Goal: Task Accomplishment & Management: Use online tool/utility

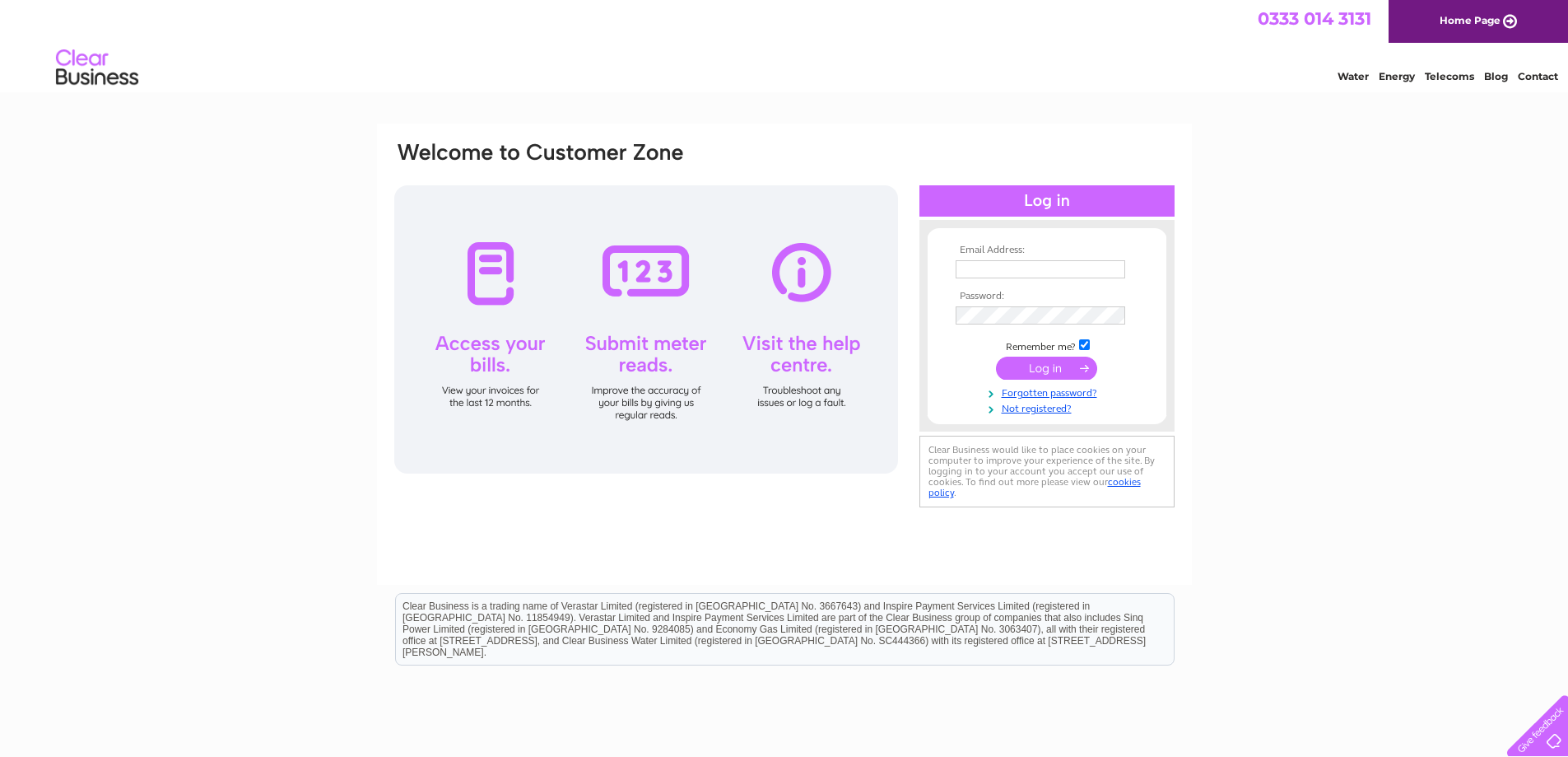
type input "accounts@dnstudios.co.uk"
click at [1069, 368] on input "submit" at bounding box center [1046, 368] width 102 height 23
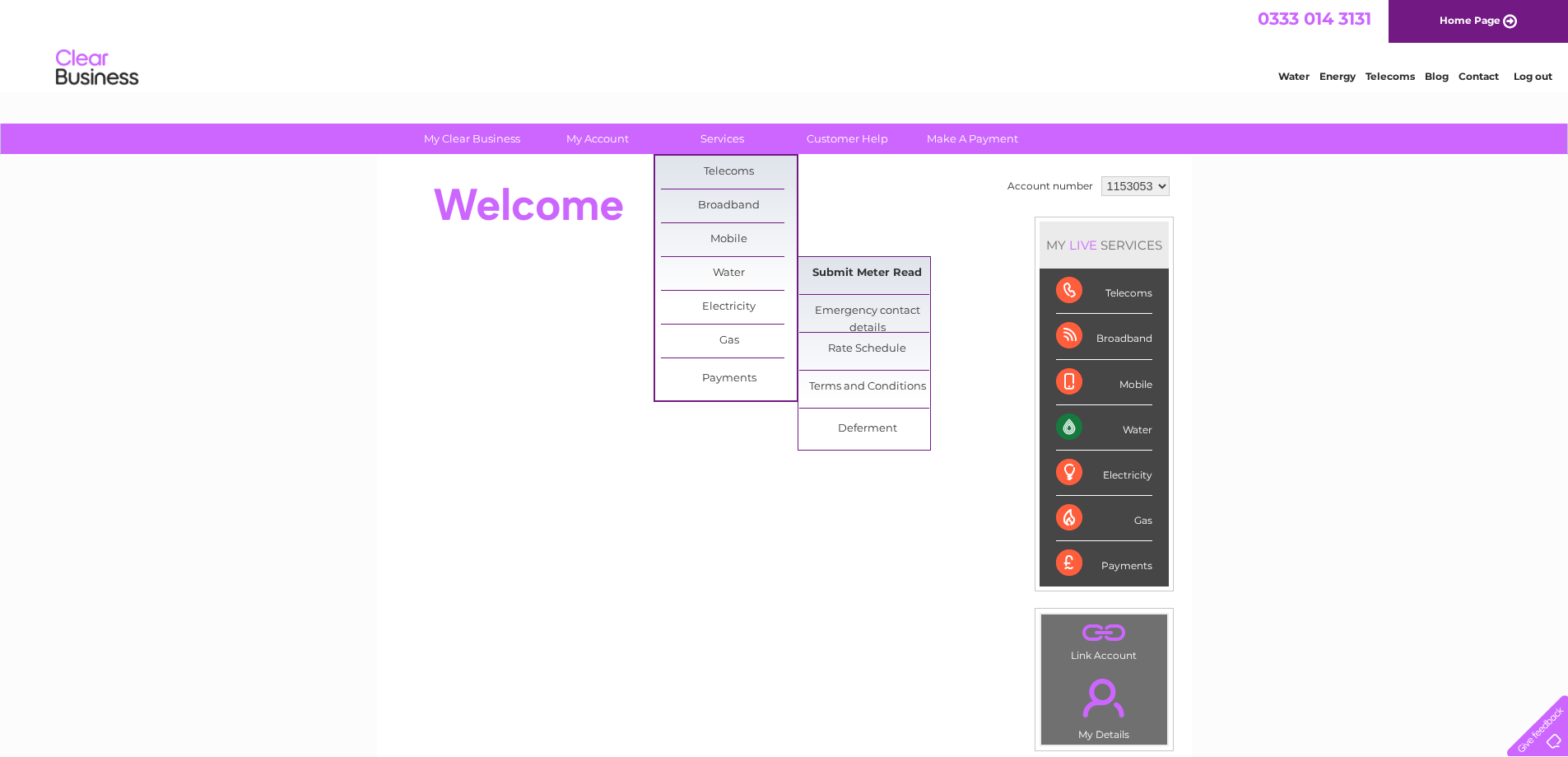
click at [826, 276] on link "Submit Meter Read" at bounding box center [867, 273] width 136 height 33
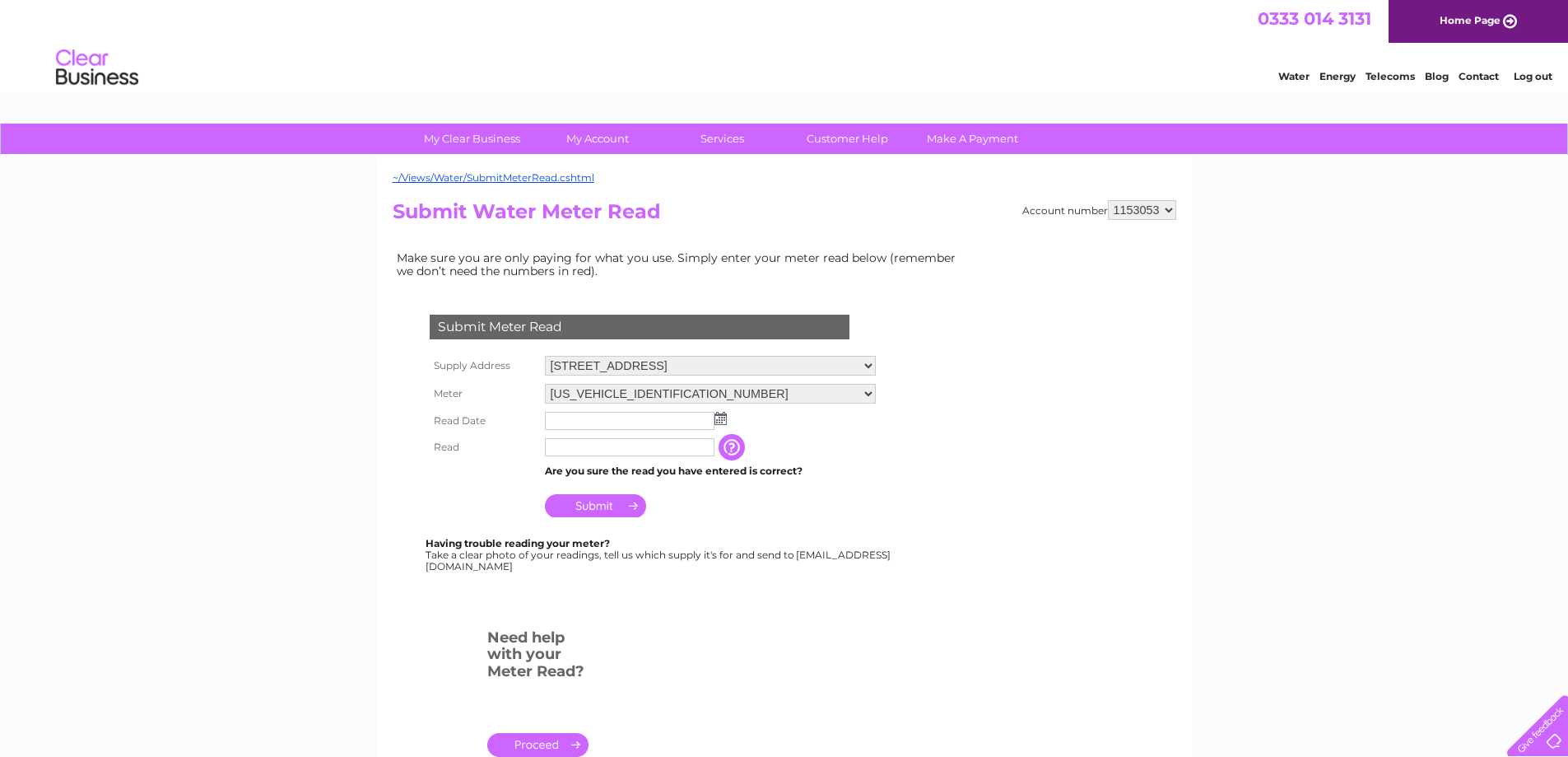
click at [721, 418] on img at bounding box center [721, 419] width 13 height 13
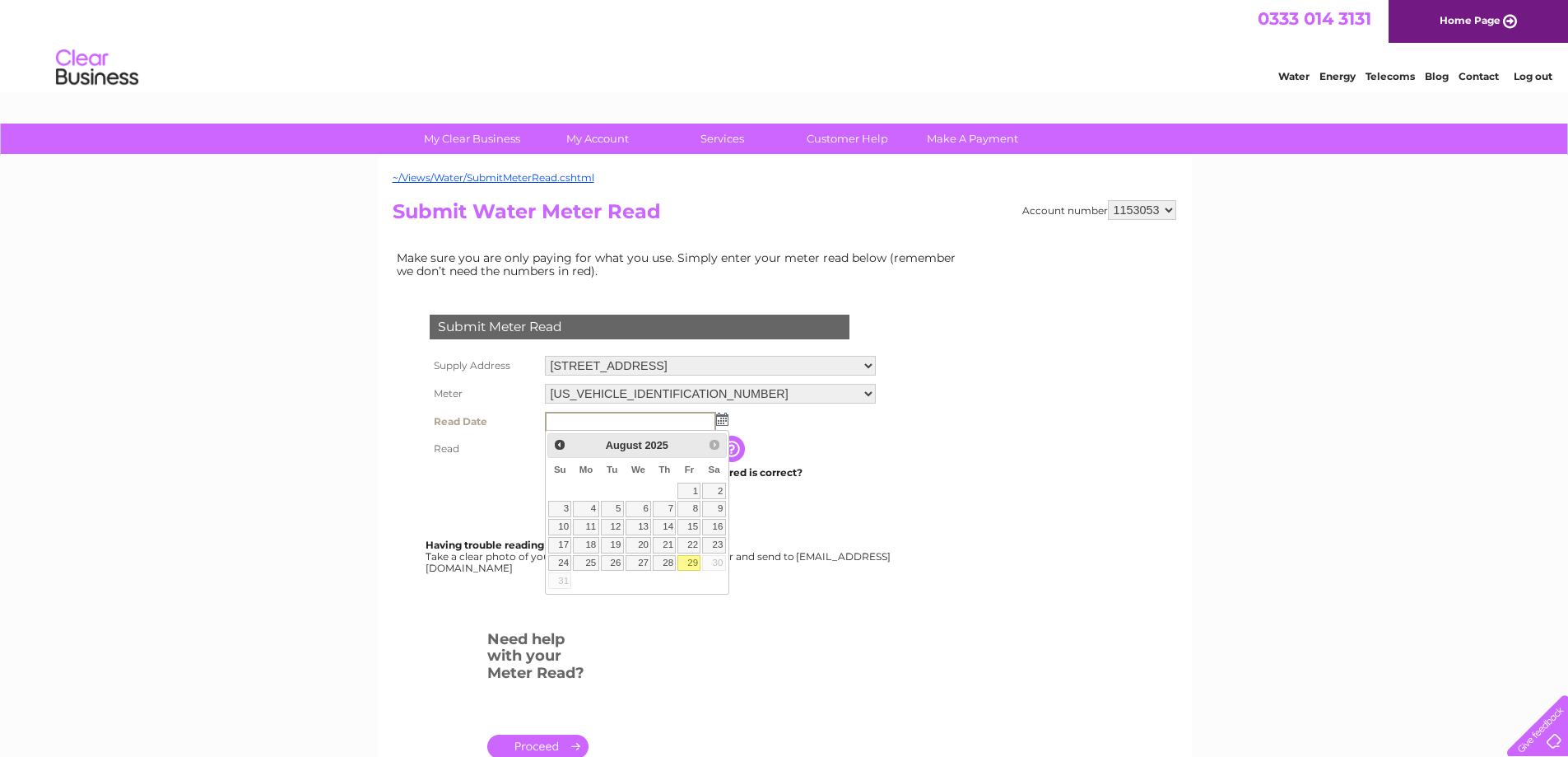
drag, startPoint x: 685, startPoint y: 562, endPoint x: 678, endPoint y: 547, distance: 16.6
click at [685, 561] on link "29" at bounding box center [689, 563] width 23 height 17
type input "[DATE]"
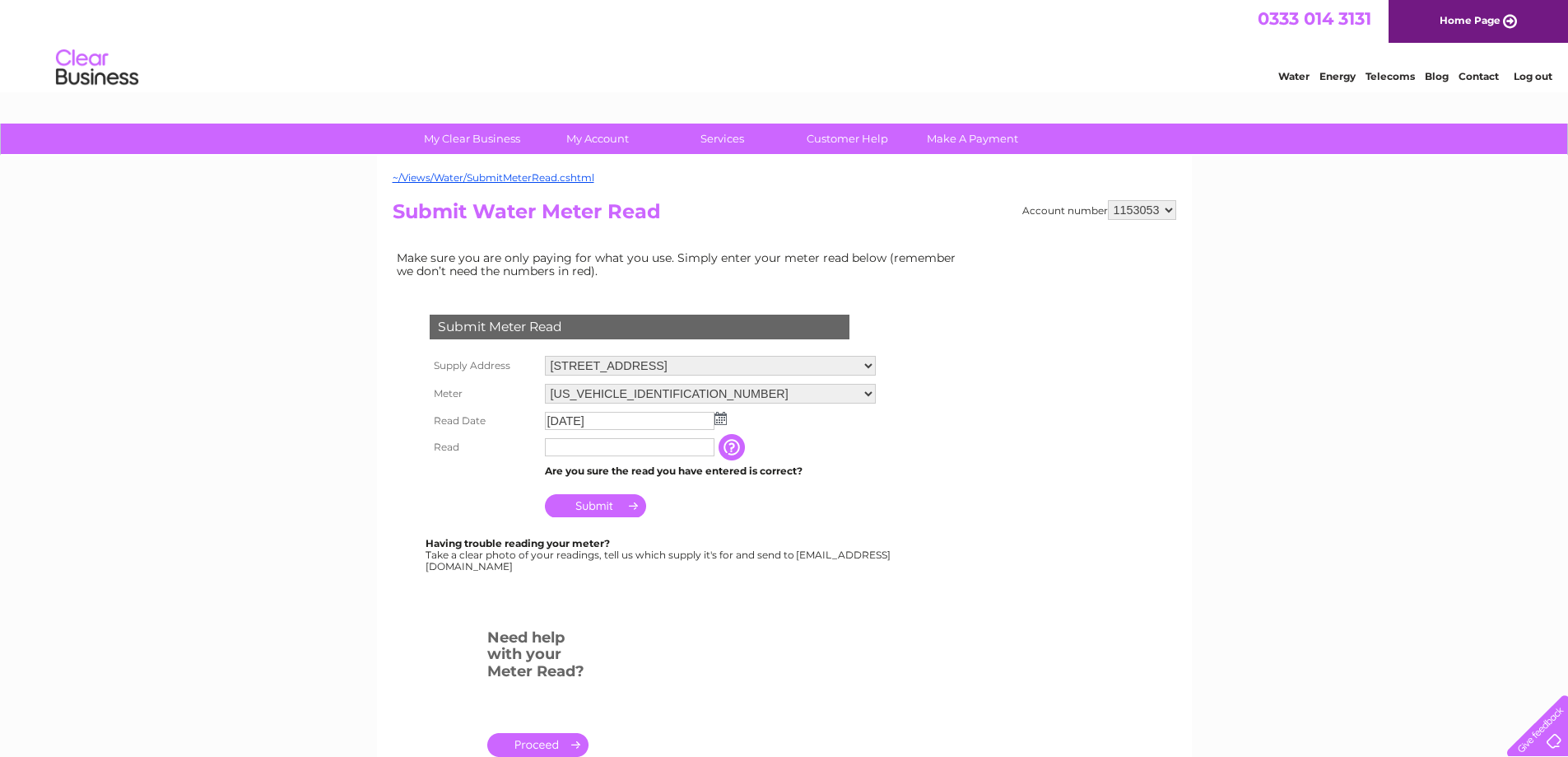
click at [695, 451] on input "text" at bounding box center [630, 447] width 169 height 18
type input "00299"
click at [615, 508] on input "Submit" at bounding box center [596, 507] width 102 height 23
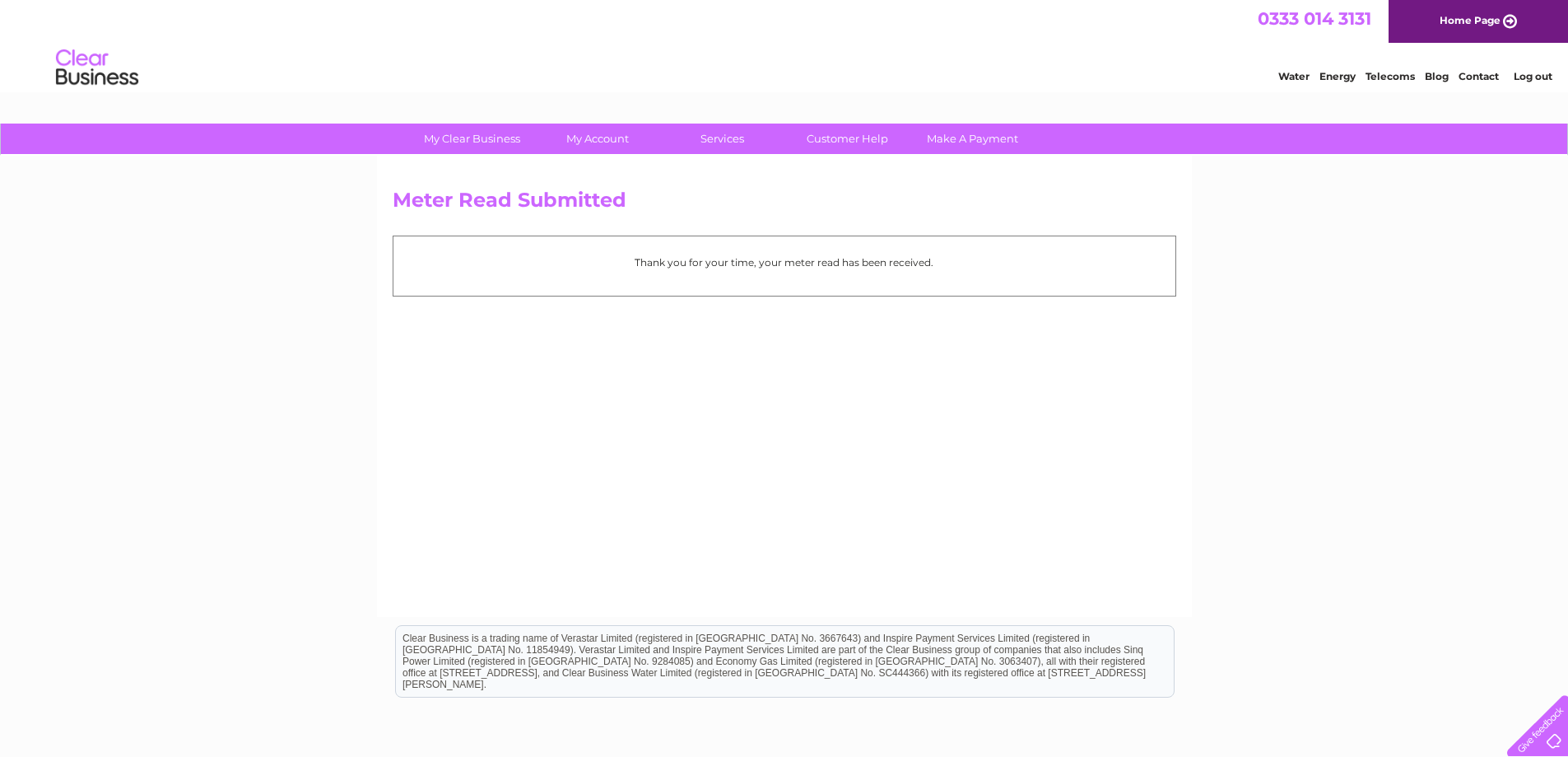
click at [1539, 86] on div "Water Energy Telecoms Blog Contact Log out" at bounding box center [784, 70] width 1568 height 54
click at [1535, 67] on li "Log out" at bounding box center [1534, 76] width 49 height 21
click at [1535, 73] on link "Log out" at bounding box center [1534, 76] width 39 height 13
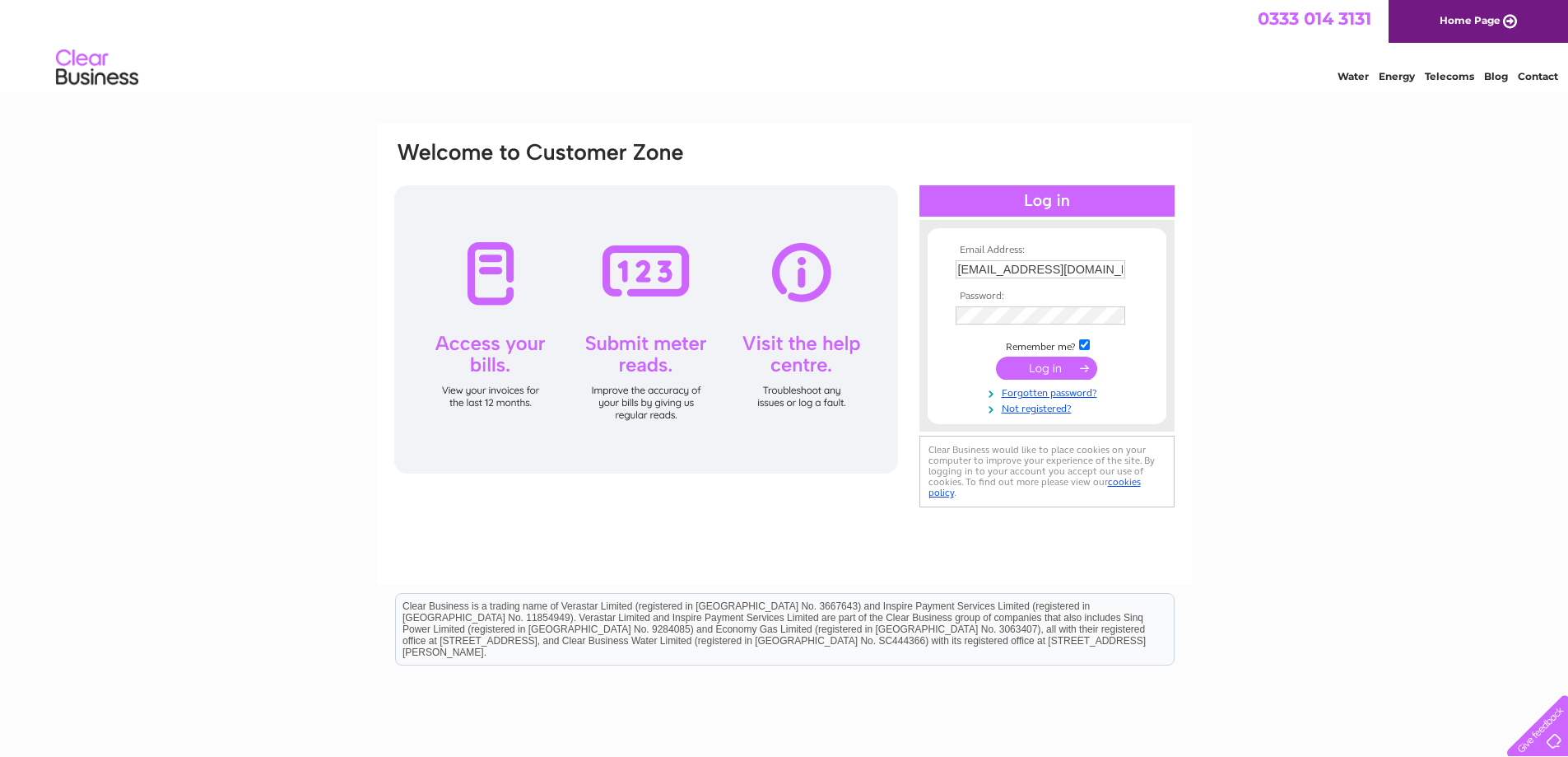
click at [1091, 266] on input "accounts@dnstudios.co.uk" at bounding box center [1040, 269] width 169 height 18
type input "lindsay@dnstudios.co.uk"
click at [1046, 367] on input "submit" at bounding box center [1046, 368] width 102 height 23
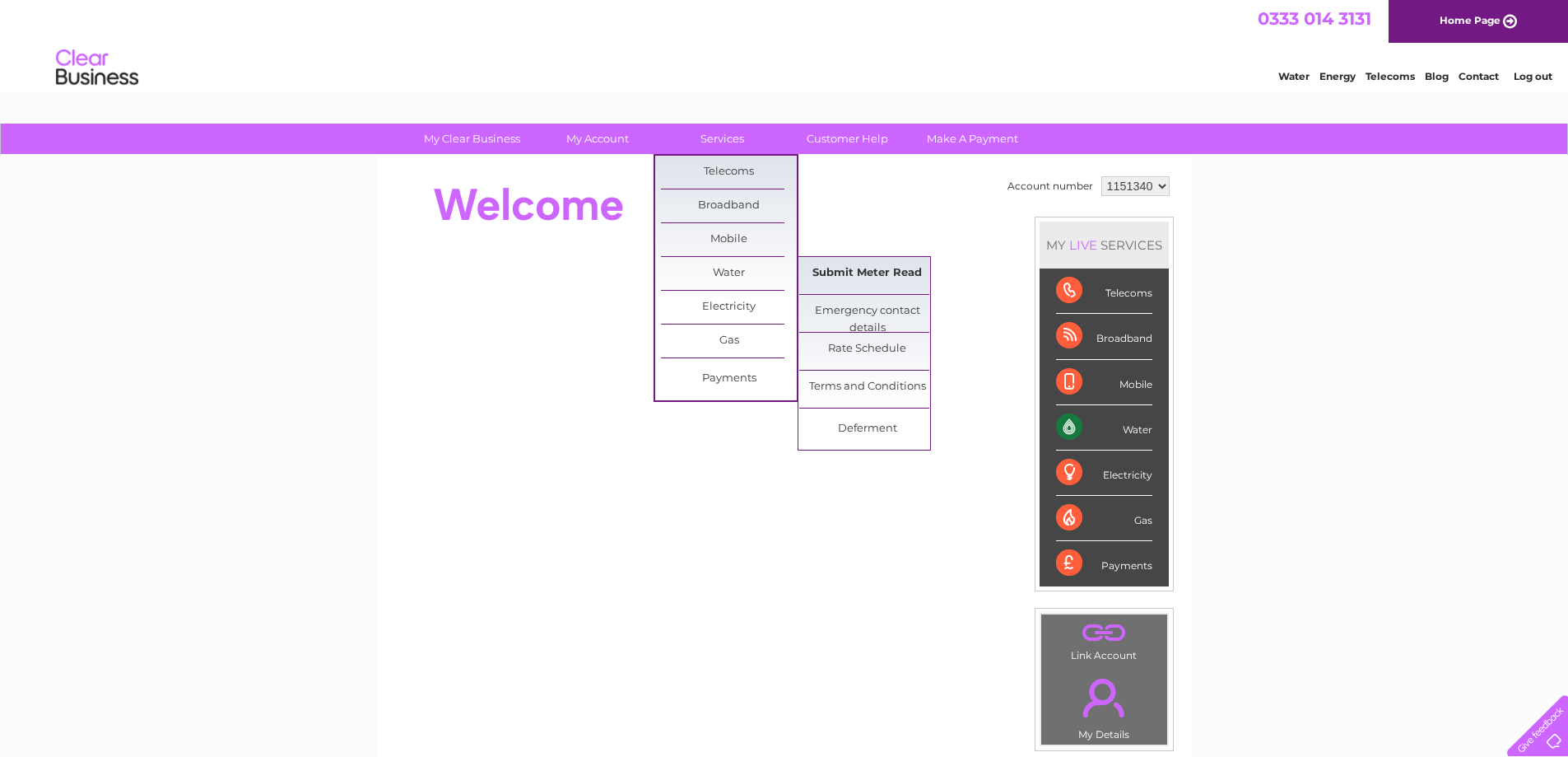
click at [820, 277] on link "Submit Meter Read" at bounding box center [867, 273] width 136 height 33
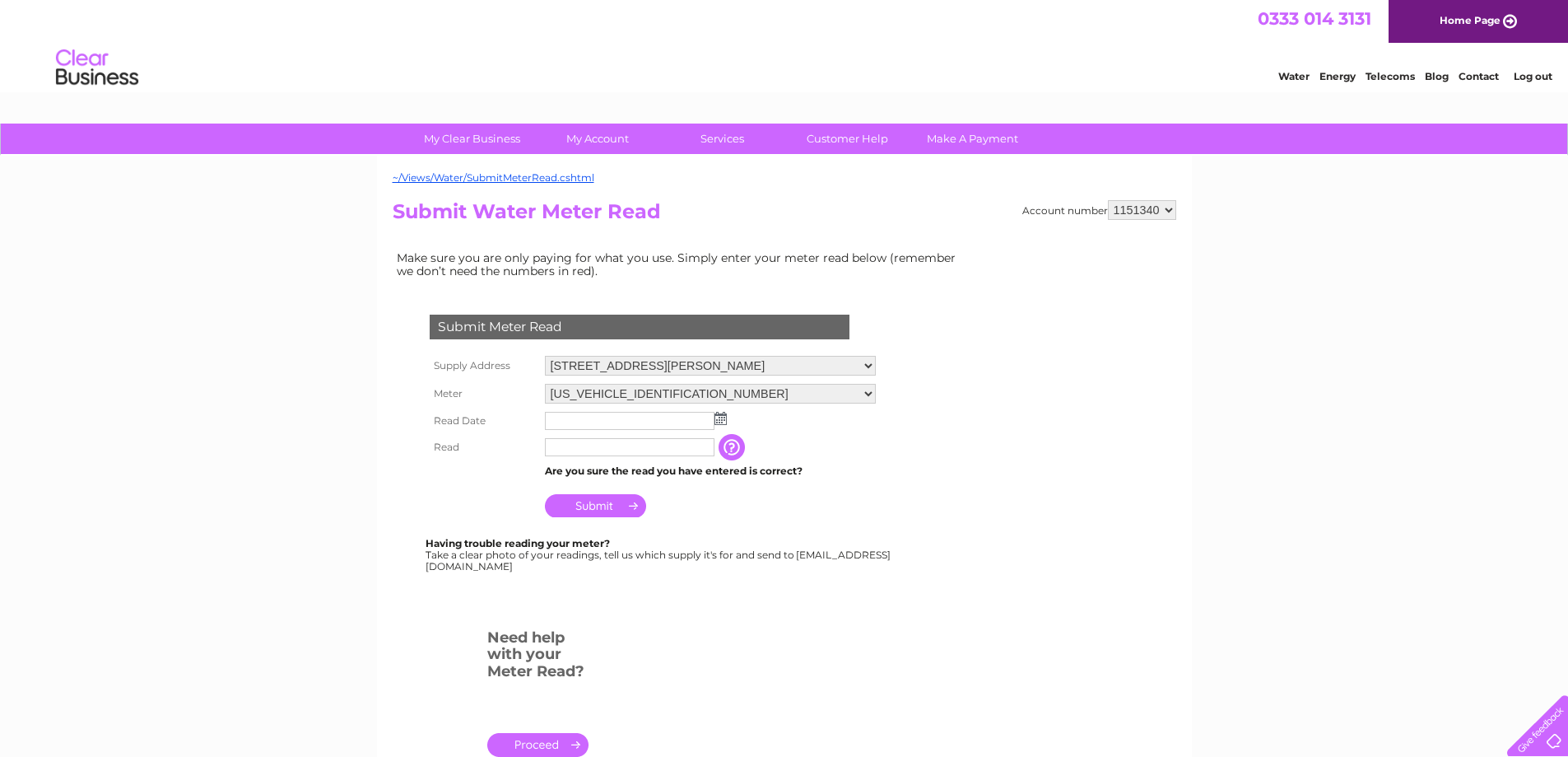
click at [715, 416] on img at bounding box center [721, 419] width 13 height 13
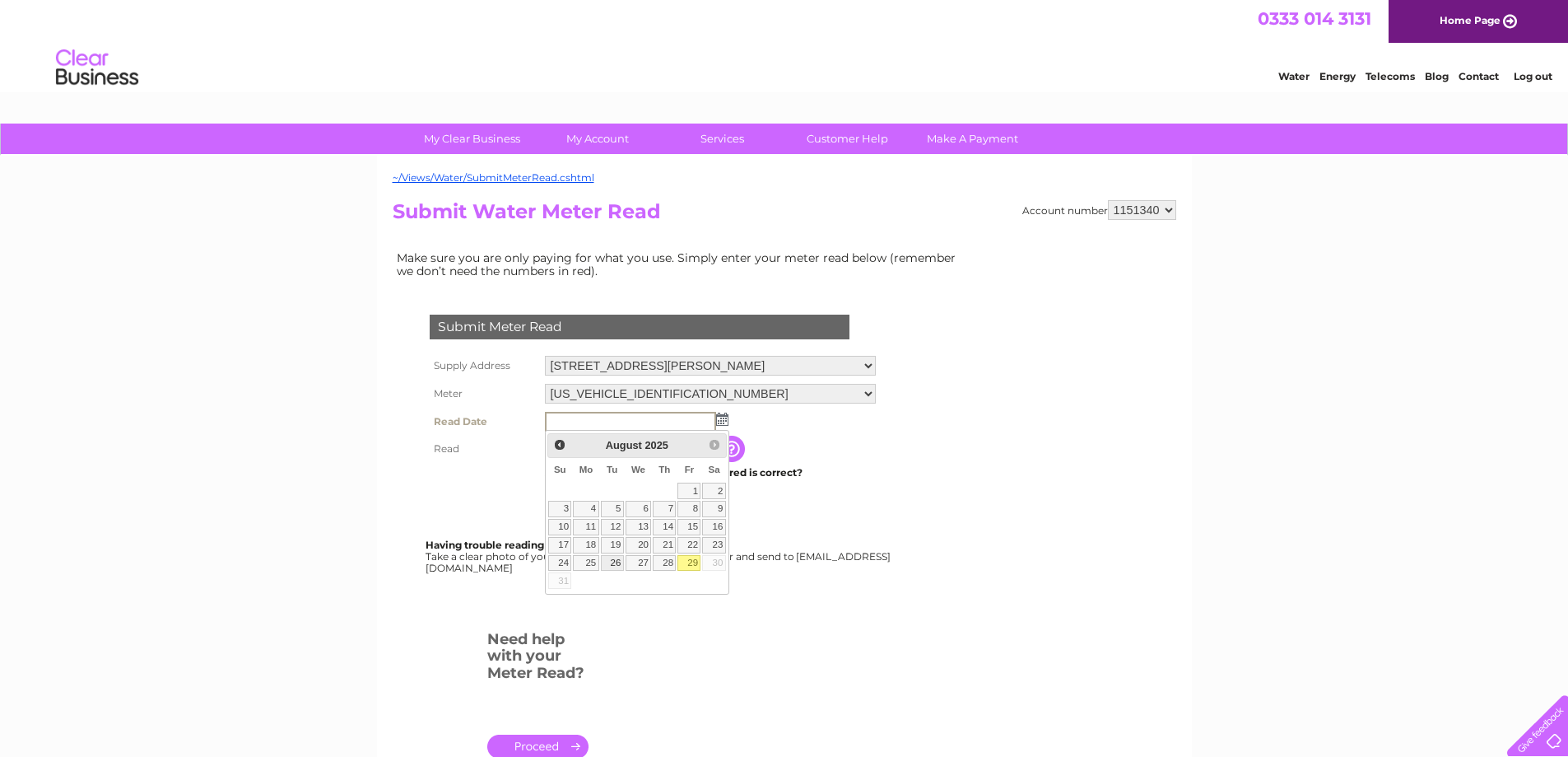
click at [612, 559] on link "26" at bounding box center [612, 563] width 23 height 17
type input "2025/08/26"
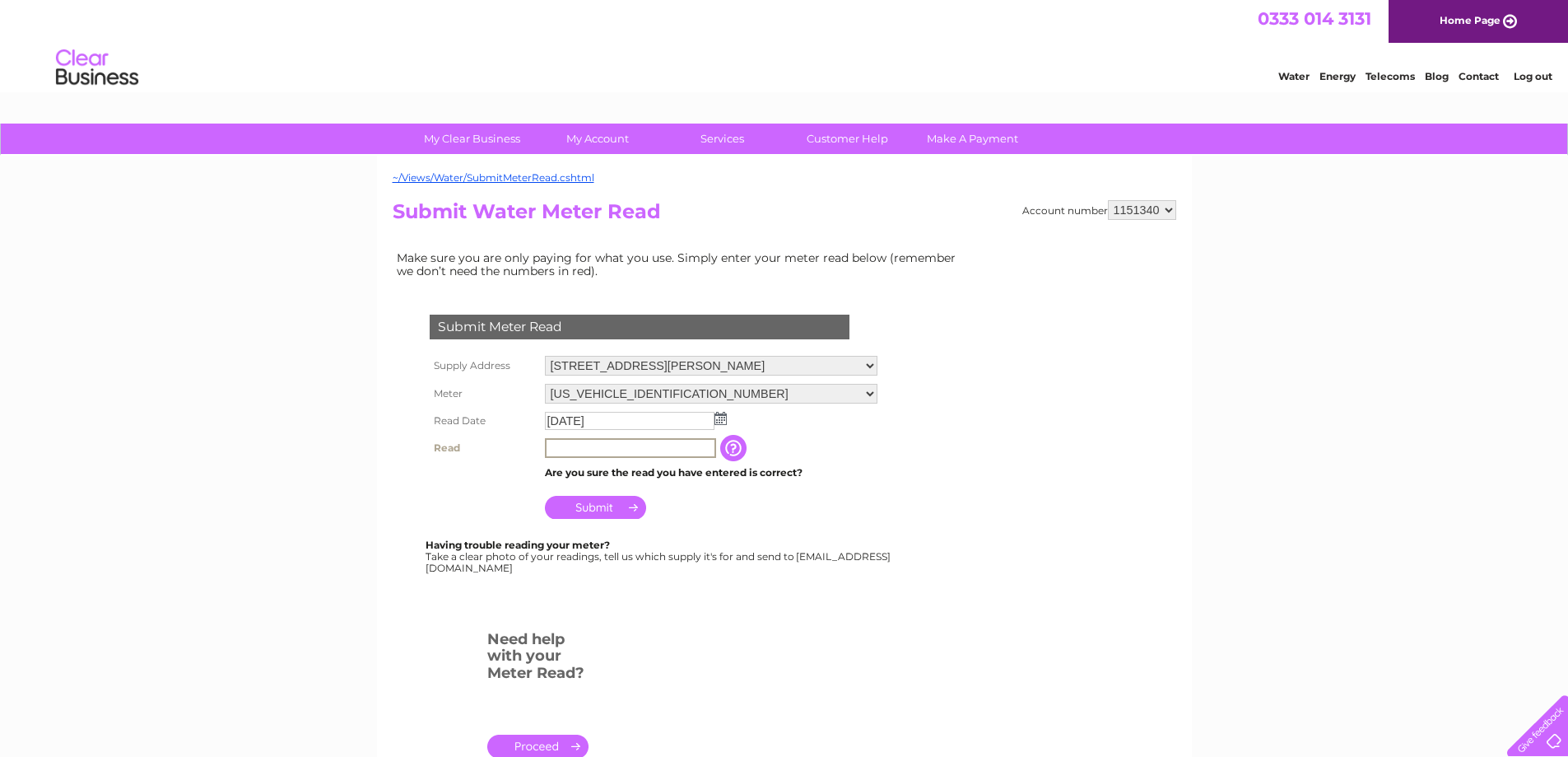
click at [605, 446] on input "text" at bounding box center [631, 448] width 171 height 20
type input "01378"
click at [580, 505] on input "Submit" at bounding box center [596, 505] width 102 height 23
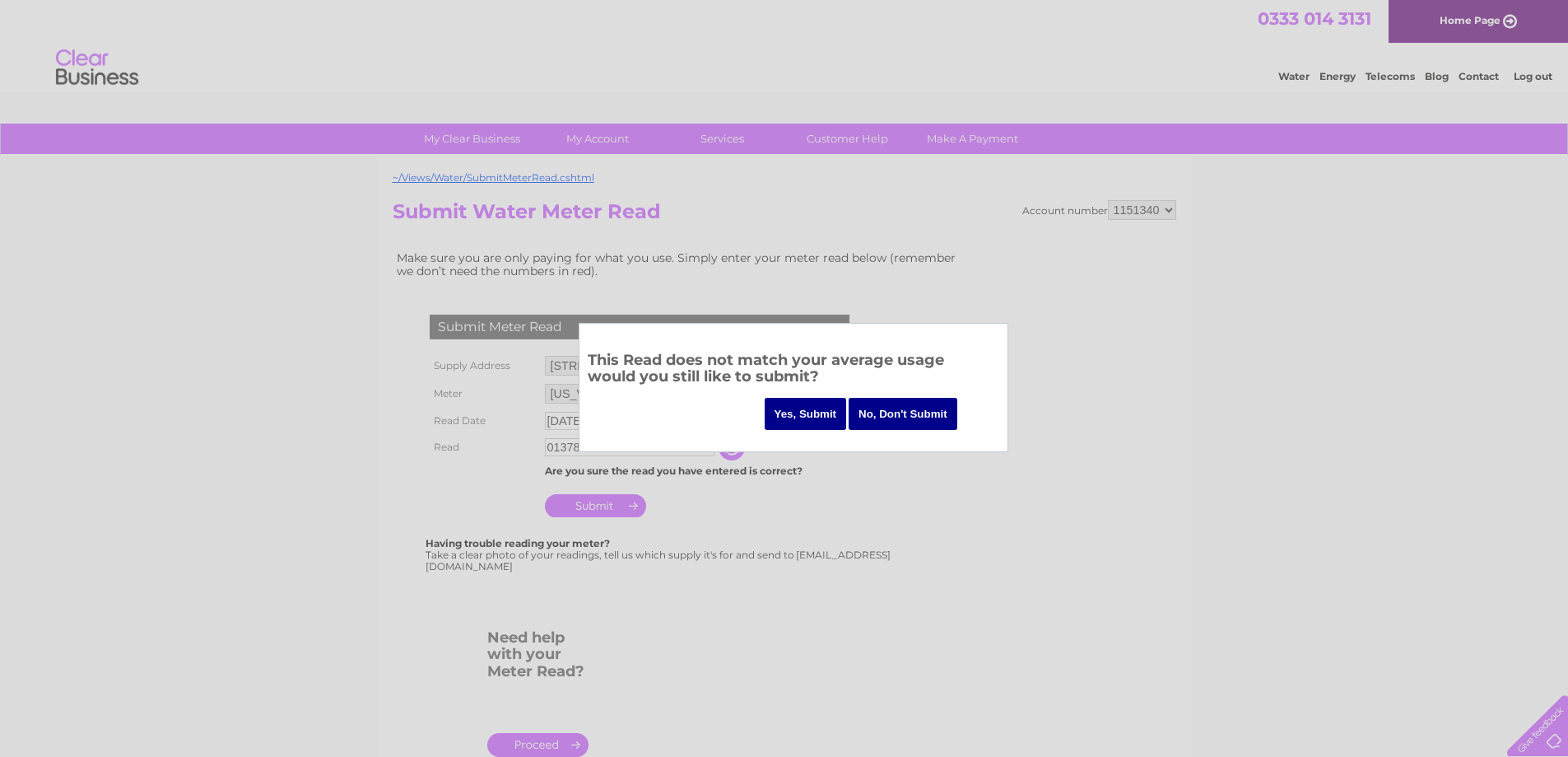
click at [787, 416] on input "Yes, Submit" at bounding box center [806, 414] width 82 height 32
